Goal: Entertainment & Leisure: Consume media (video, audio)

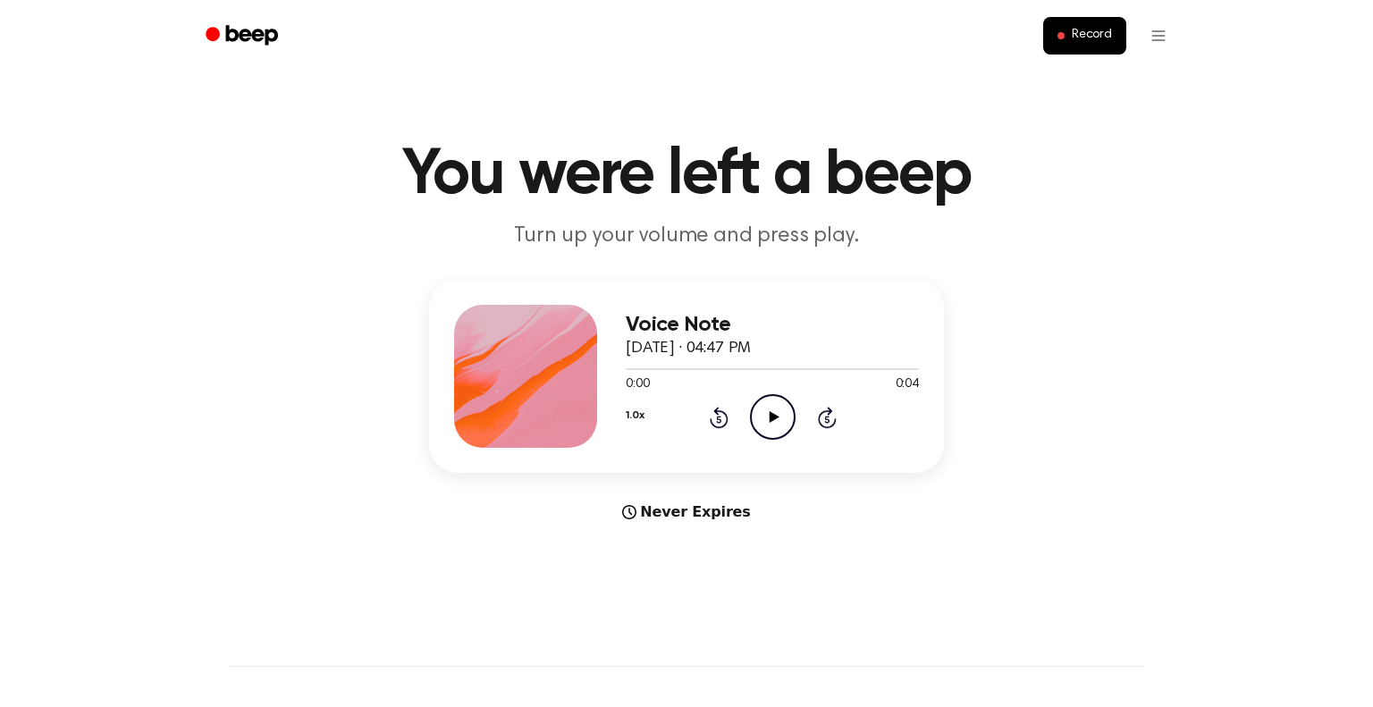
click at [774, 418] on icon at bounding box center [773, 417] width 10 height 12
click at [778, 416] on icon "Play Audio" at bounding box center [773, 417] width 46 height 46
click at [774, 414] on icon at bounding box center [772, 417] width 8 height 12
click at [774, 414] on icon "Play Audio" at bounding box center [773, 417] width 46 height 46
click at [765, 404] on icon "Play Audio" at bounding box center [773, 417] width 46 height 46
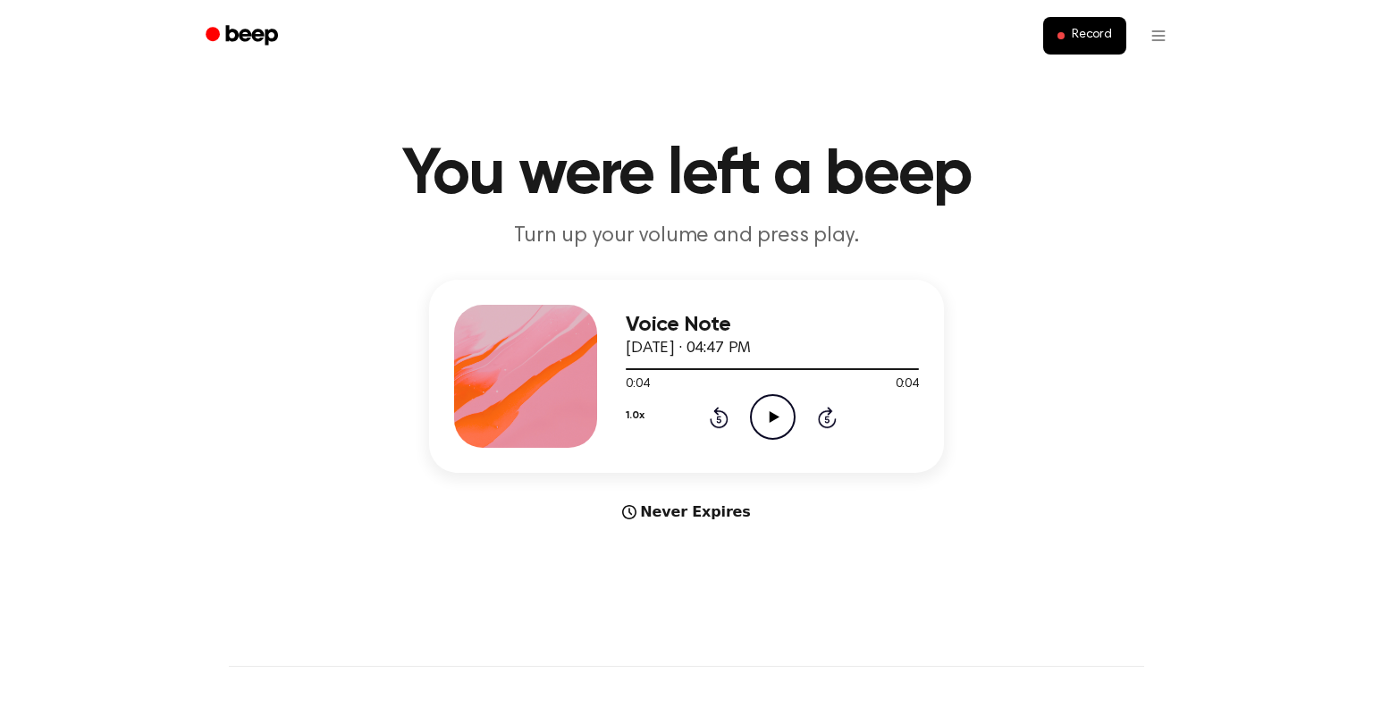
click at [770, 422] on icon "Play Audio" at bounding box center [773, 417] width 46 height 46
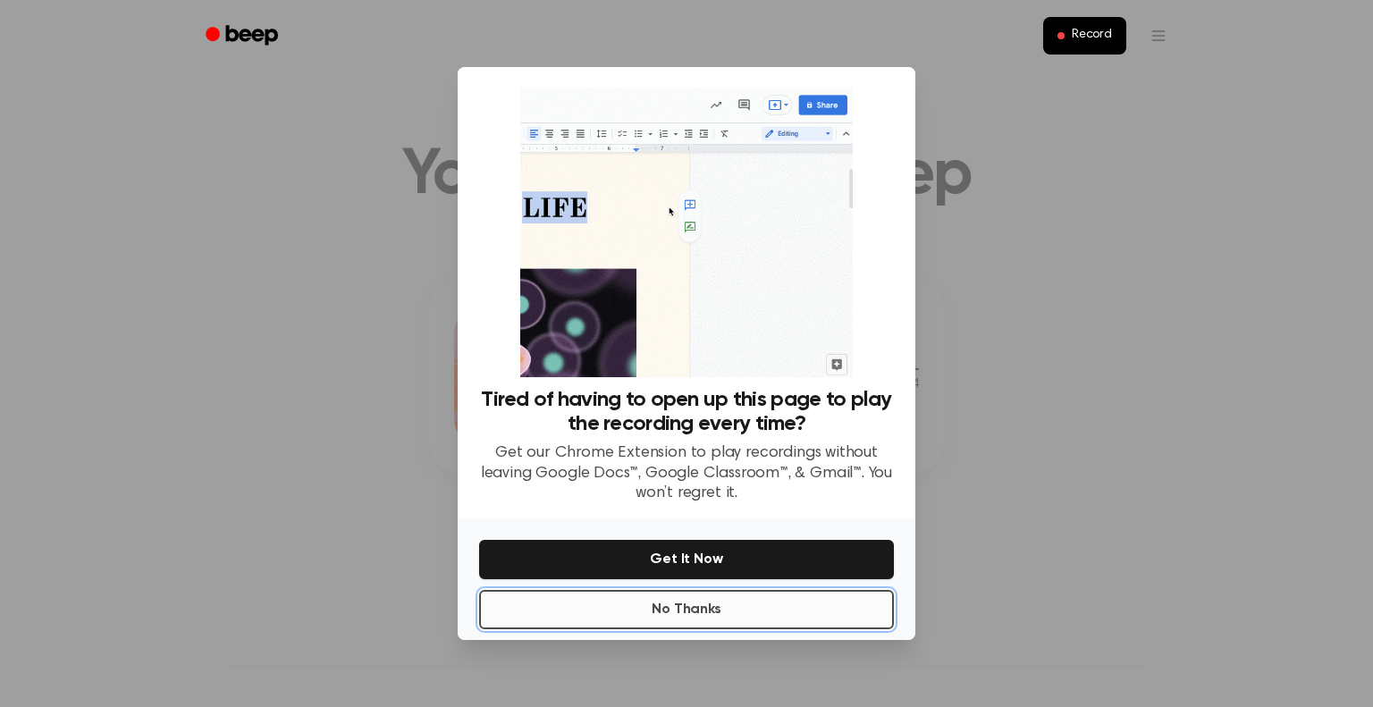
click at [617, 621] on button "No Thanks" at bounding box center [686, 609] width 415 height 39
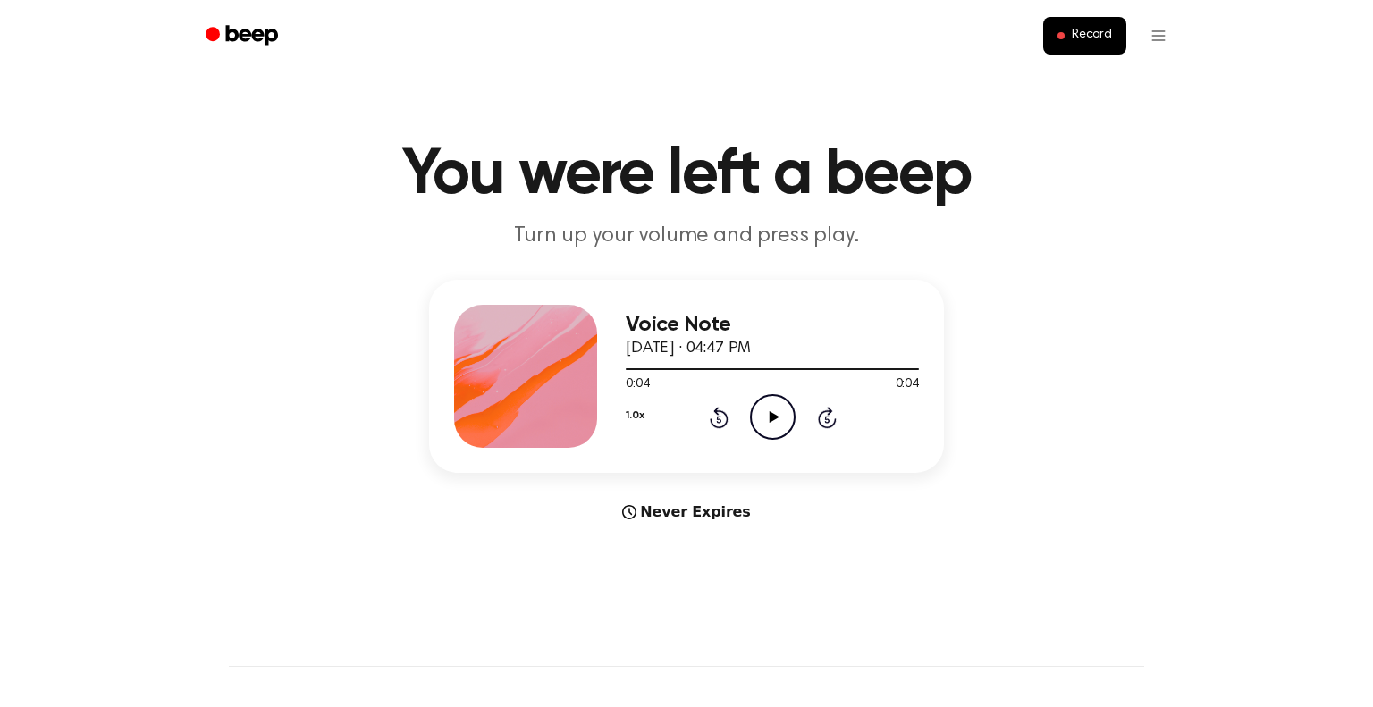
click at [769, 410] on icon "Play Audio" at bounding box center [773, 417] width 46 height 46
click at [776, 416] on icon "Play Audio" at bounding box center [773, 417] width 46 height 46
click at [767, 418] on icon "Play Audio" at bounding box center [773, 417] width 46 height 46
click at [774, 417] on icon at bounding box center [773, 417] width 10 height 12
click at [774, 415] on icon at bounding box center [773, 417] width 10 height 12
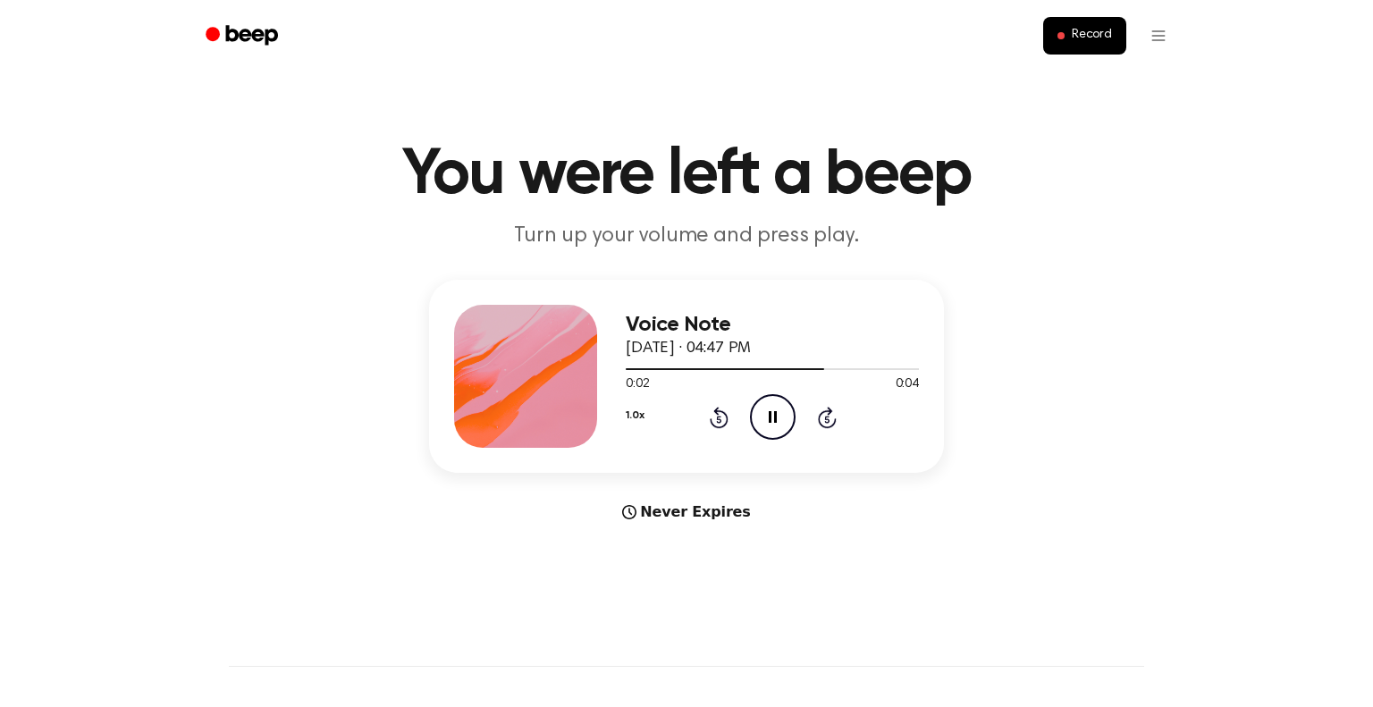
click at [771, 413] on icon "Pause Audio" at bounding box center [773, 417] width 46 height 46
click at [764, 417] on icon "Play Audio" at bounding box center [773, 417] width 46 height 46
click at [763, 416] on icon "Play Audio" at bounding box center [773, 417] width 46 height 46
click at [771, 415] on icon at bounding box center [773, 417] width 10 height 12
